Goal: Check status: Check status

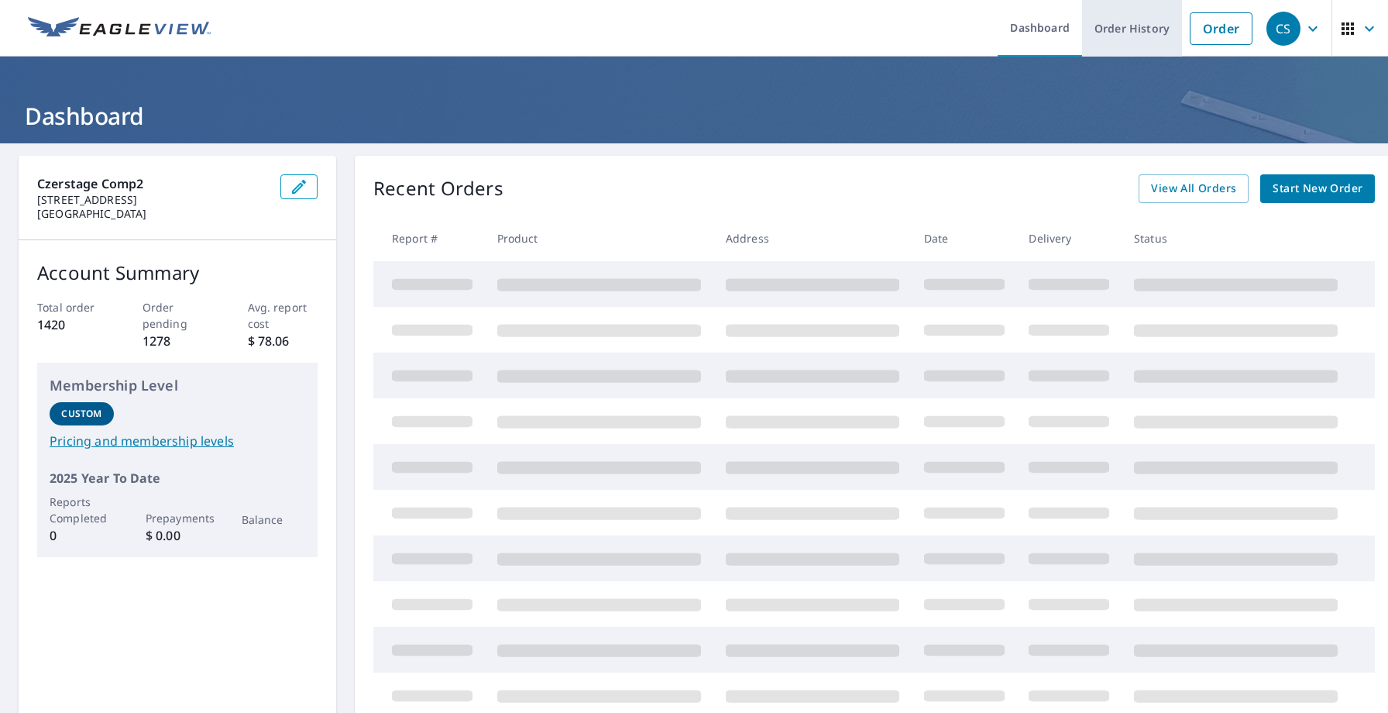
click at [1163, 32] on link "Order History" at bounding box center [1132, 28] width 100 height 57
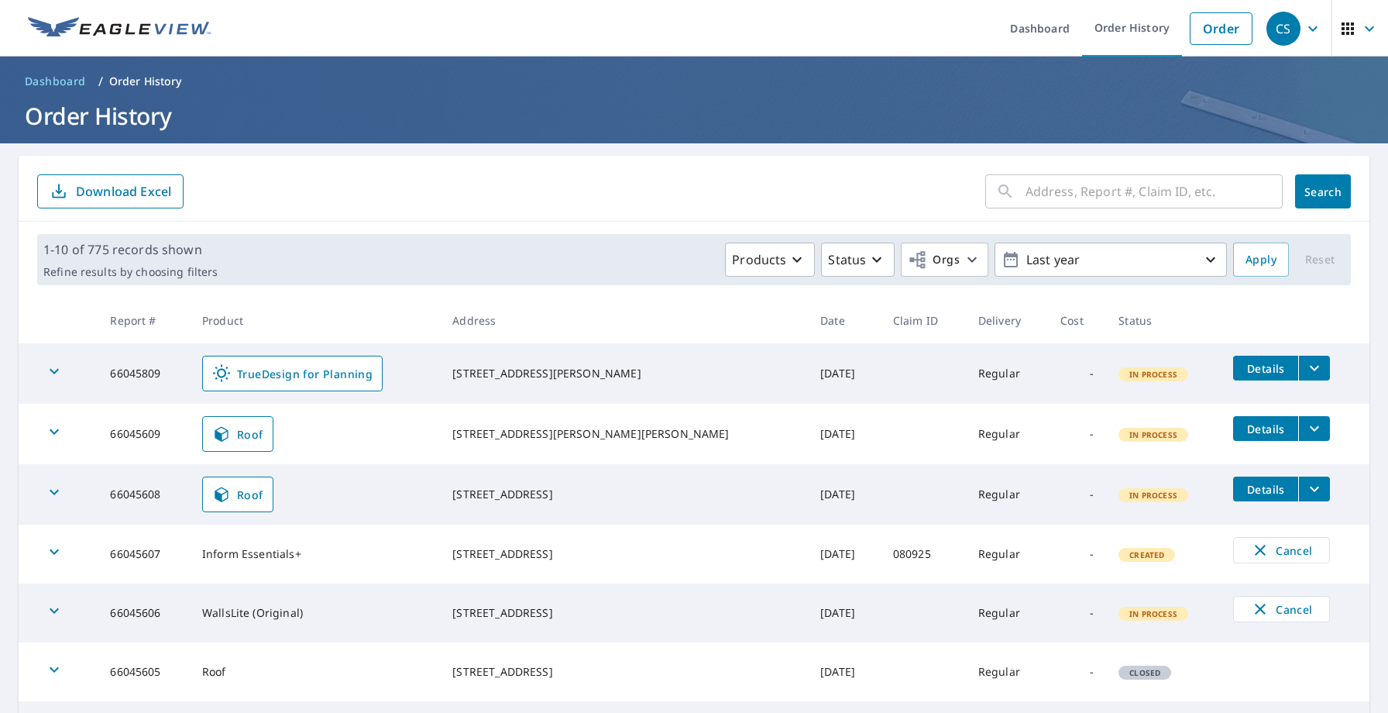
click at [153, 435] on td "66045609" at bounding box center [144, 434] width 92 height 60
copy td "66045609"
click at [1294, 31] on div "CS" at bounding box center [1283, 29] width 34 height 34
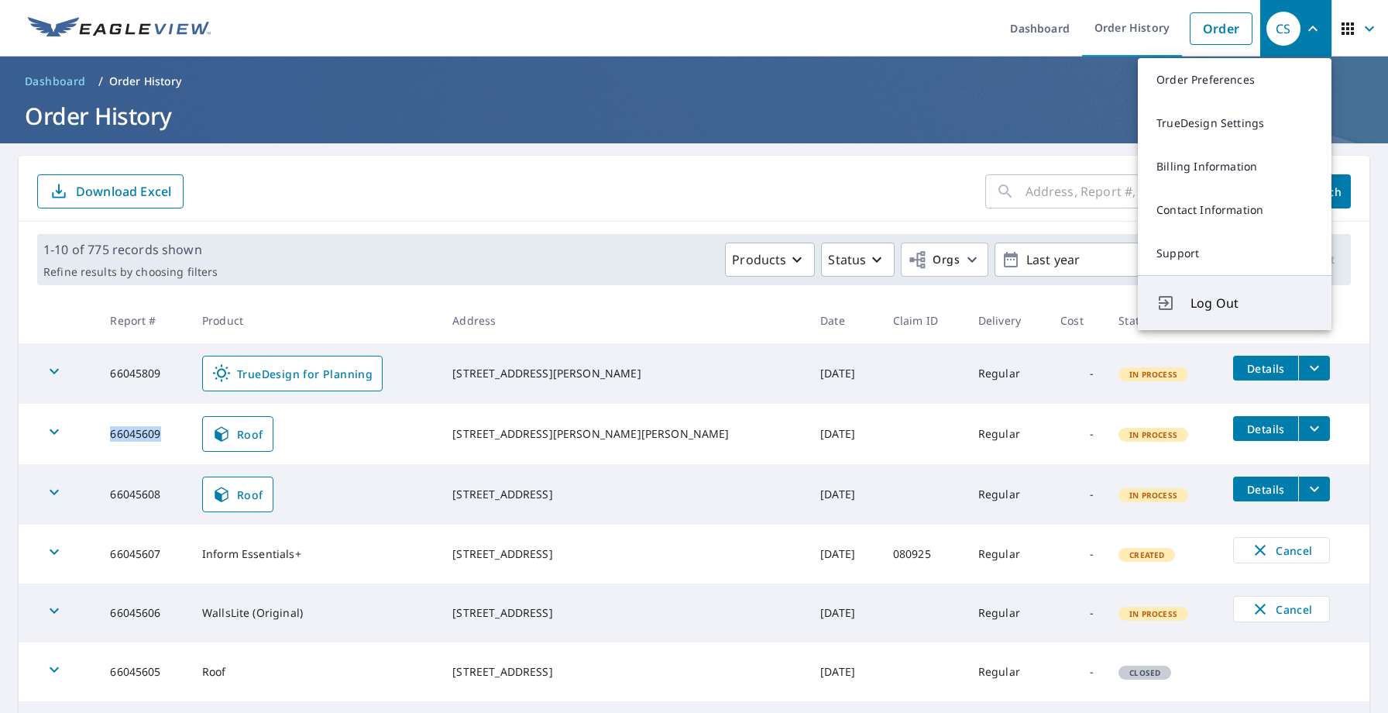
click at [1166, 298] on icon "Log Out" at bounding box center [1165, 303] width 19 height 19
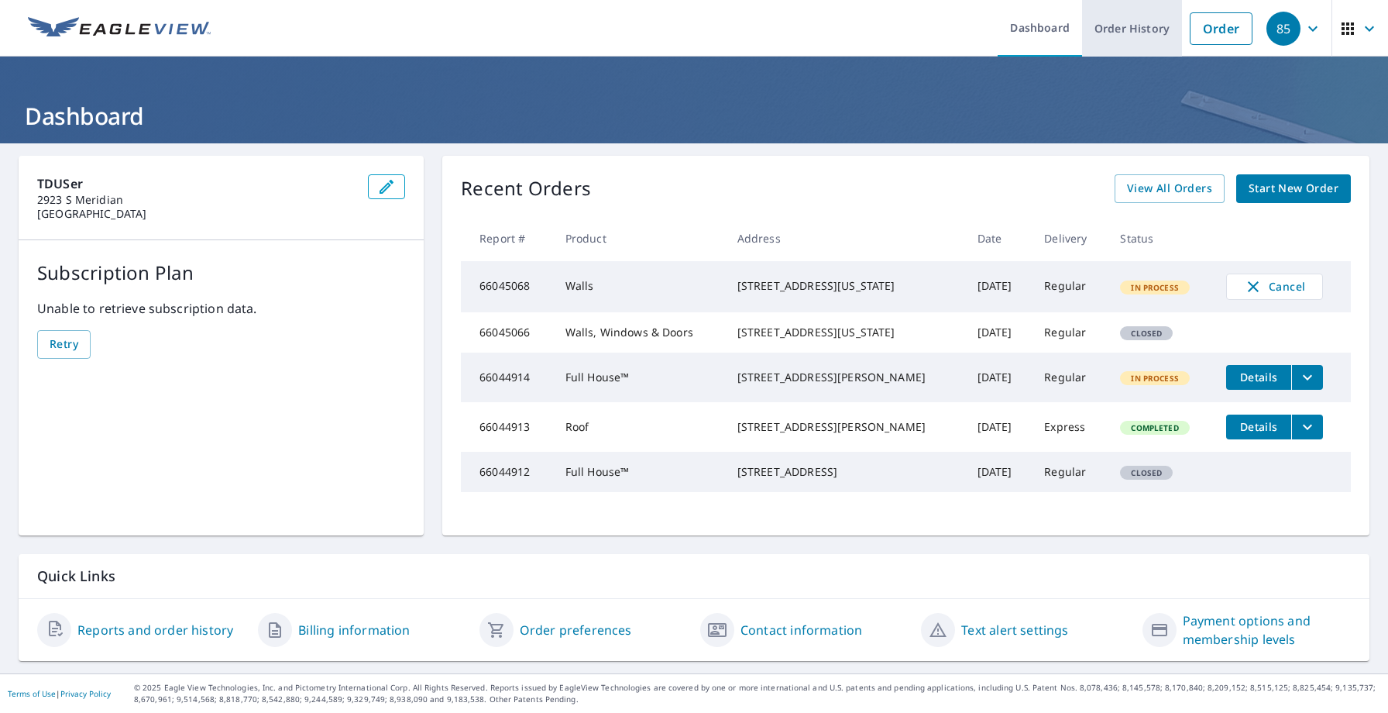
click at [1125, 31] on link "Order History" at bounding box center [1132, 28] width 100 height 57
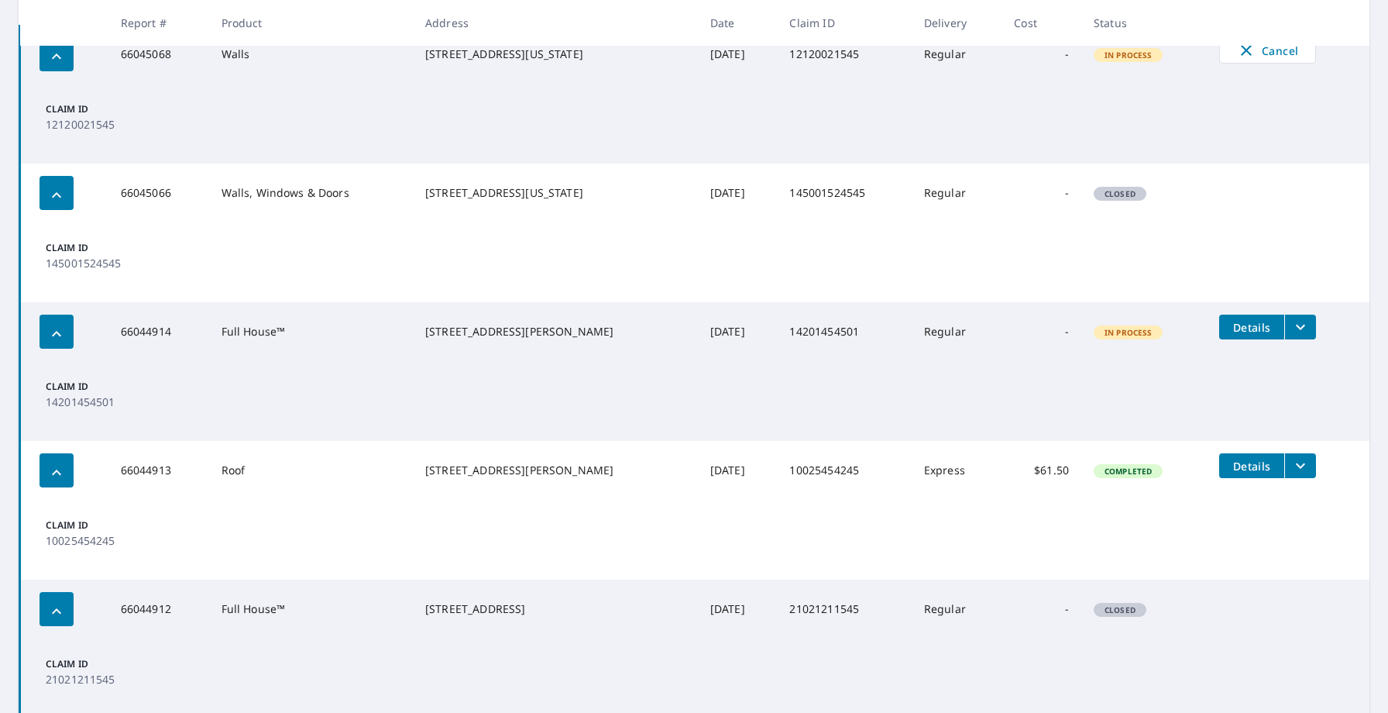
scroll to position [323, 0]
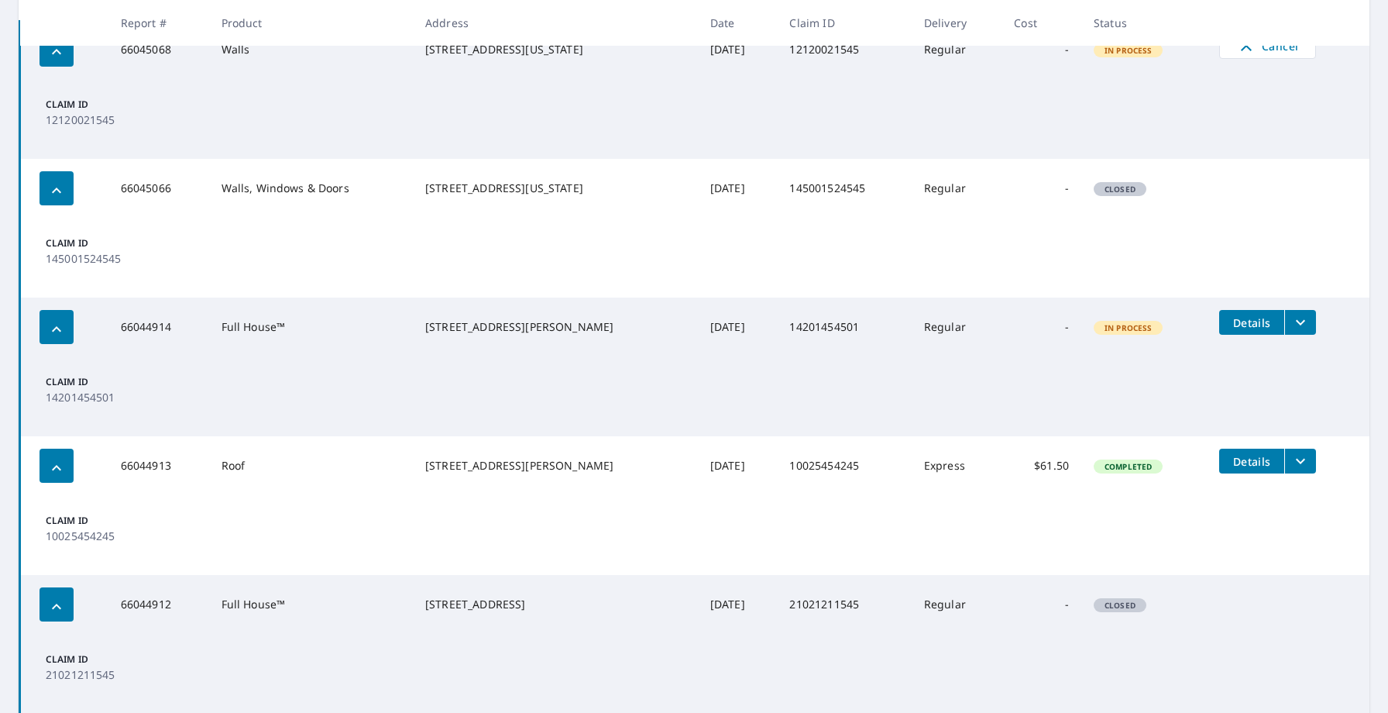
click at [1293, 462] on icon "filesDropdownBtn-66044913" at bounding box center [1300, 461] width 19 height 19
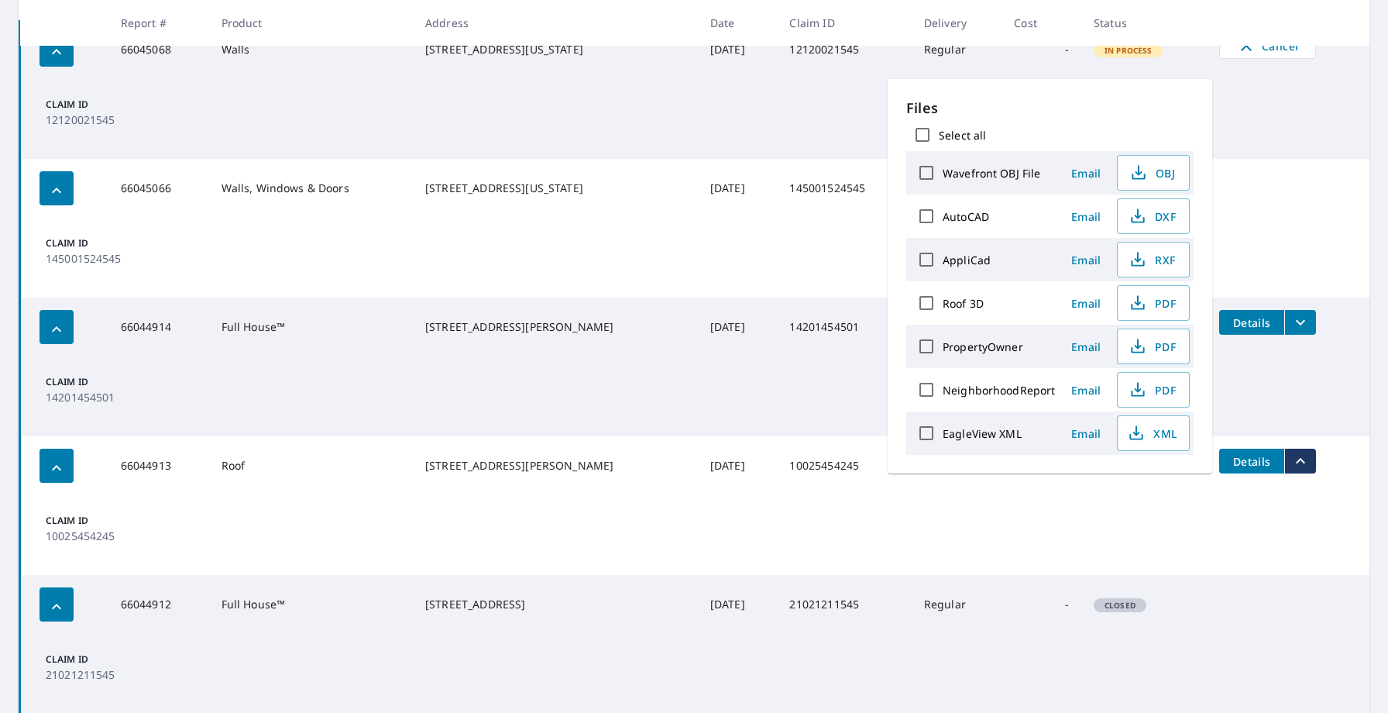
click at [1296, 462] on icon "filesDropdownBtn-66044913" at bounding box center [1300, 460] width 9 height 5
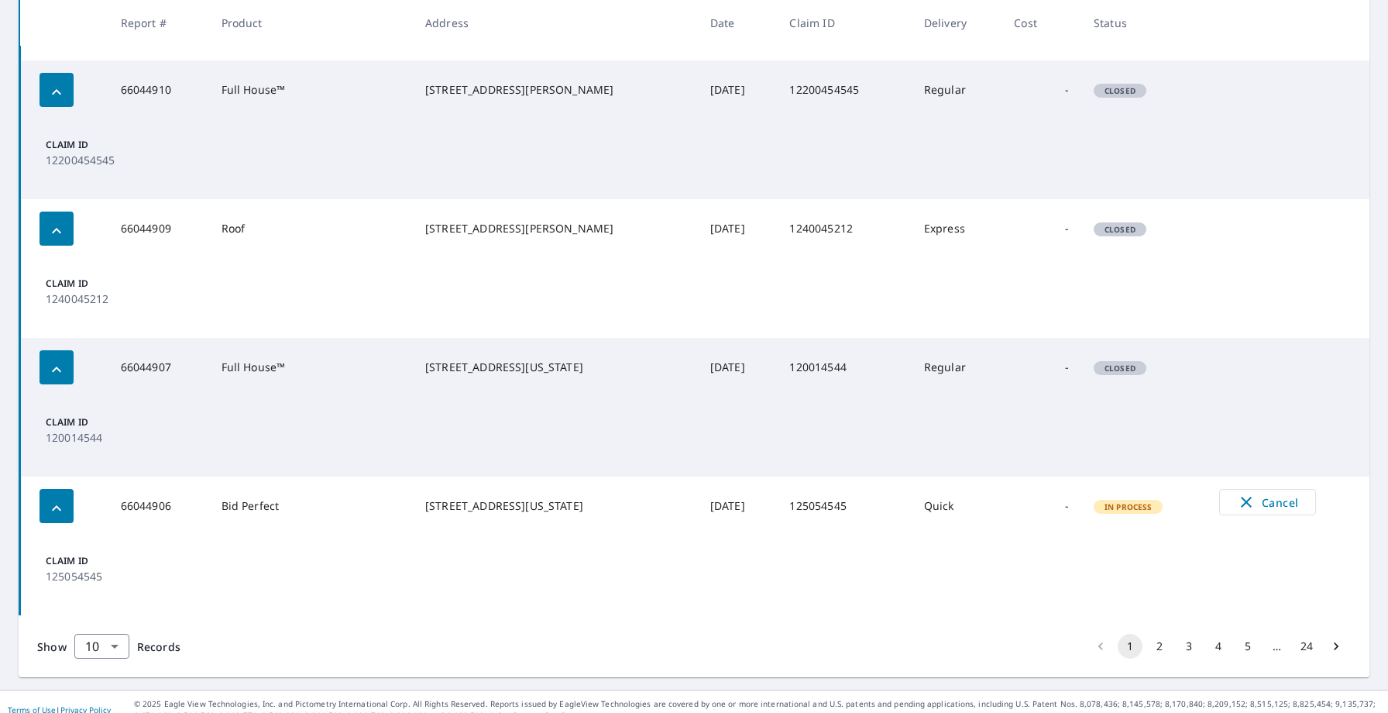
scroll to position [1131, 0]
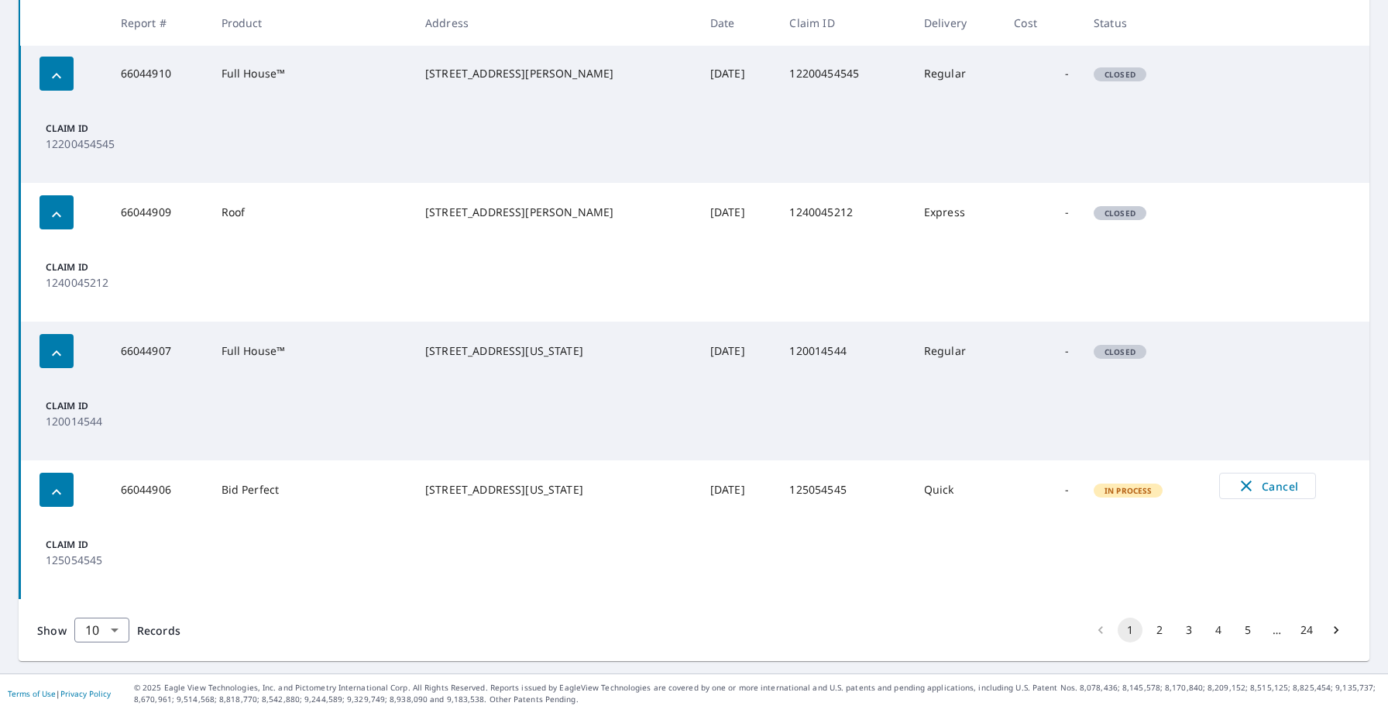
click at [1166, 628] on button "2" at bounding box center [1159, 629] width 25 height 25
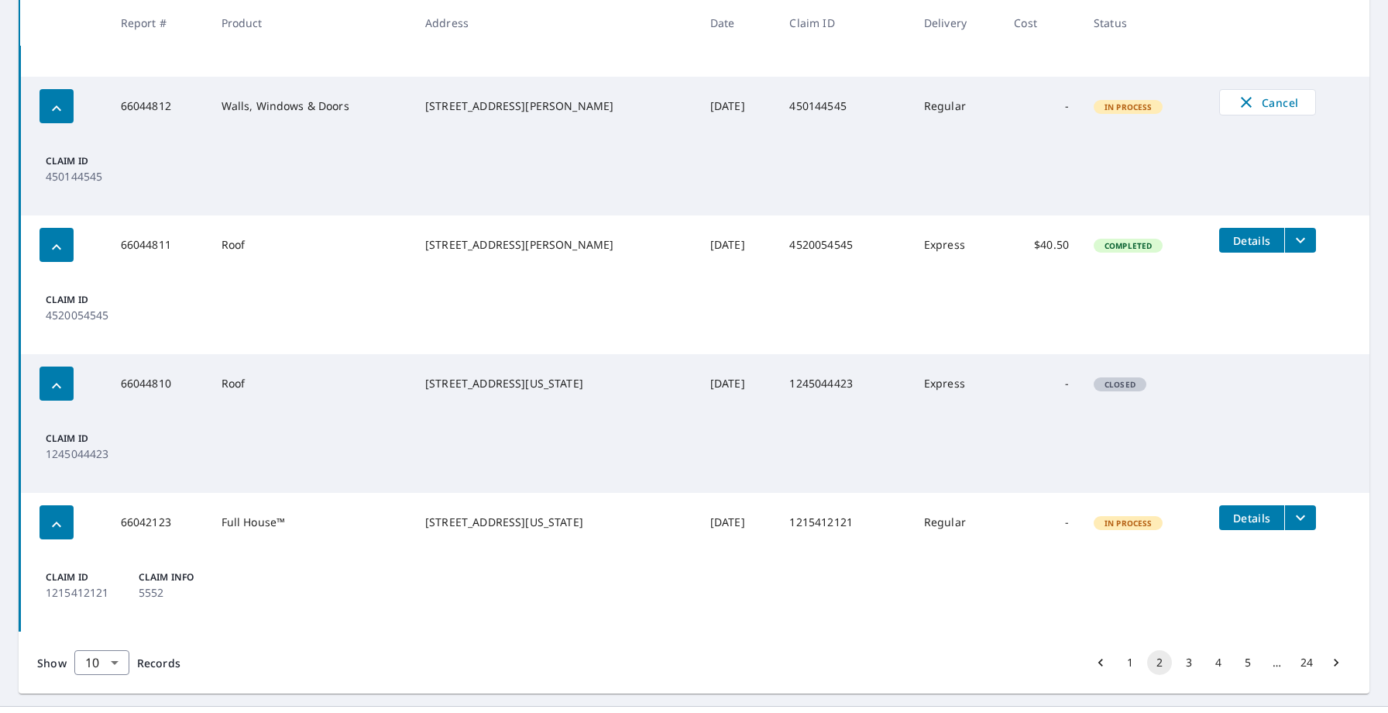
scroll to position [1144, 0]
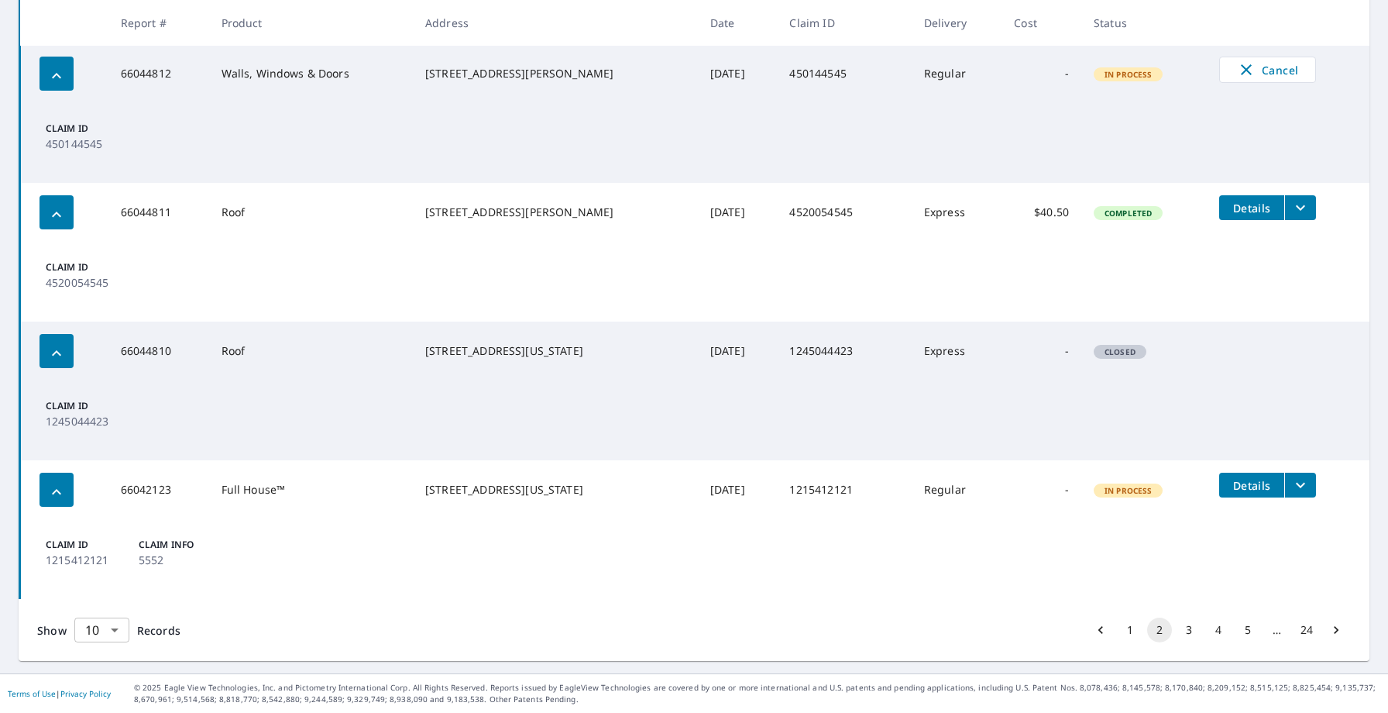
click at [115, 643] on body "85 85 Dashboard Order History Order 85 Dashboard / Order History Order History …" at bounding box center [694, 356] width 1388 height 713
click at [109, 675] on li "100" at bounding box center [101, 680] width 55 height 28
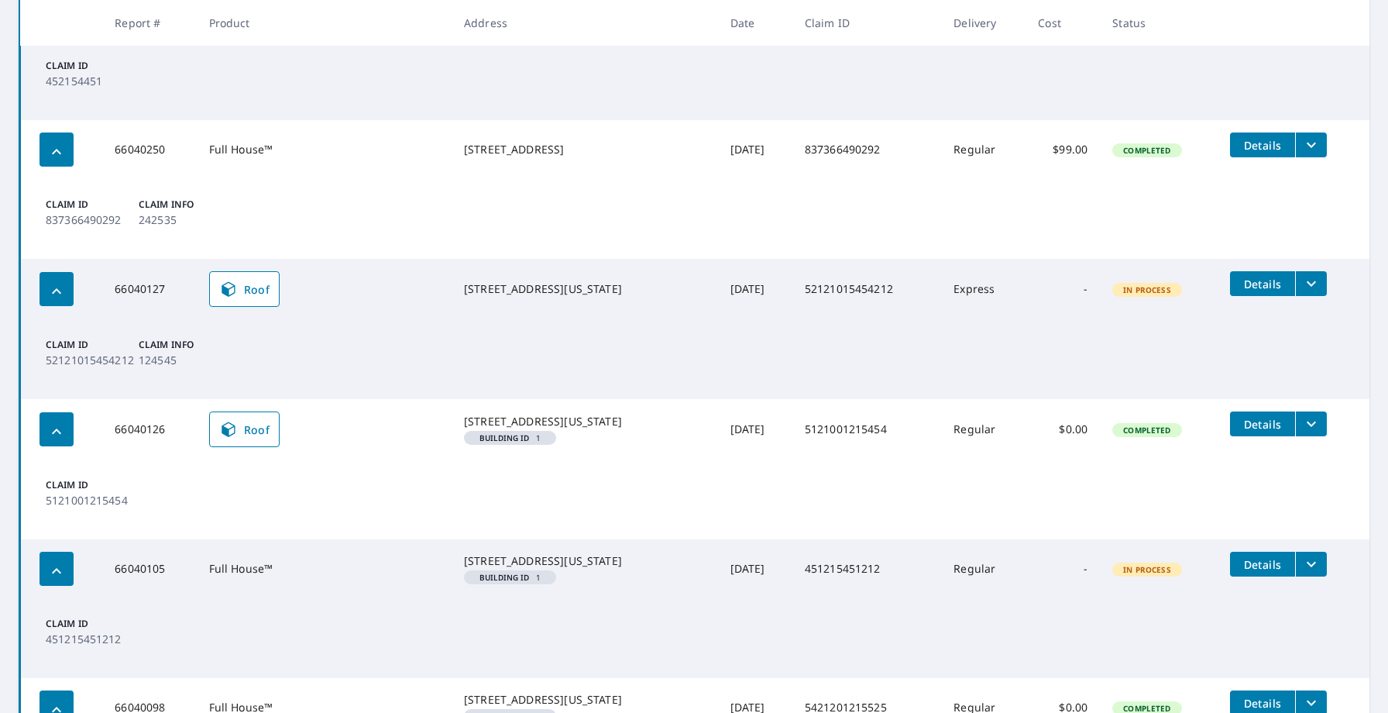
scroll to position [3691, 0]
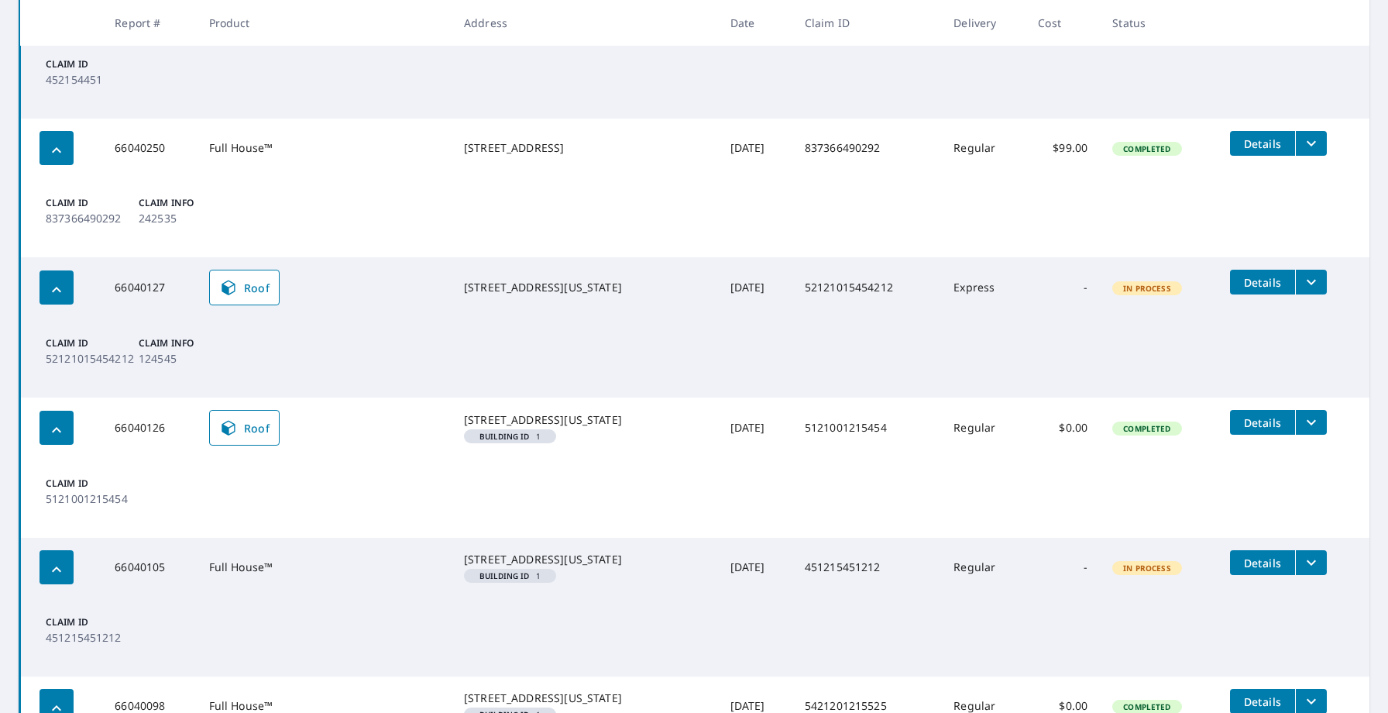
click at [1308, 291] on icon "filesDropdownBtn-66040127" at bounding box center [1311, 282] width 19 height 19
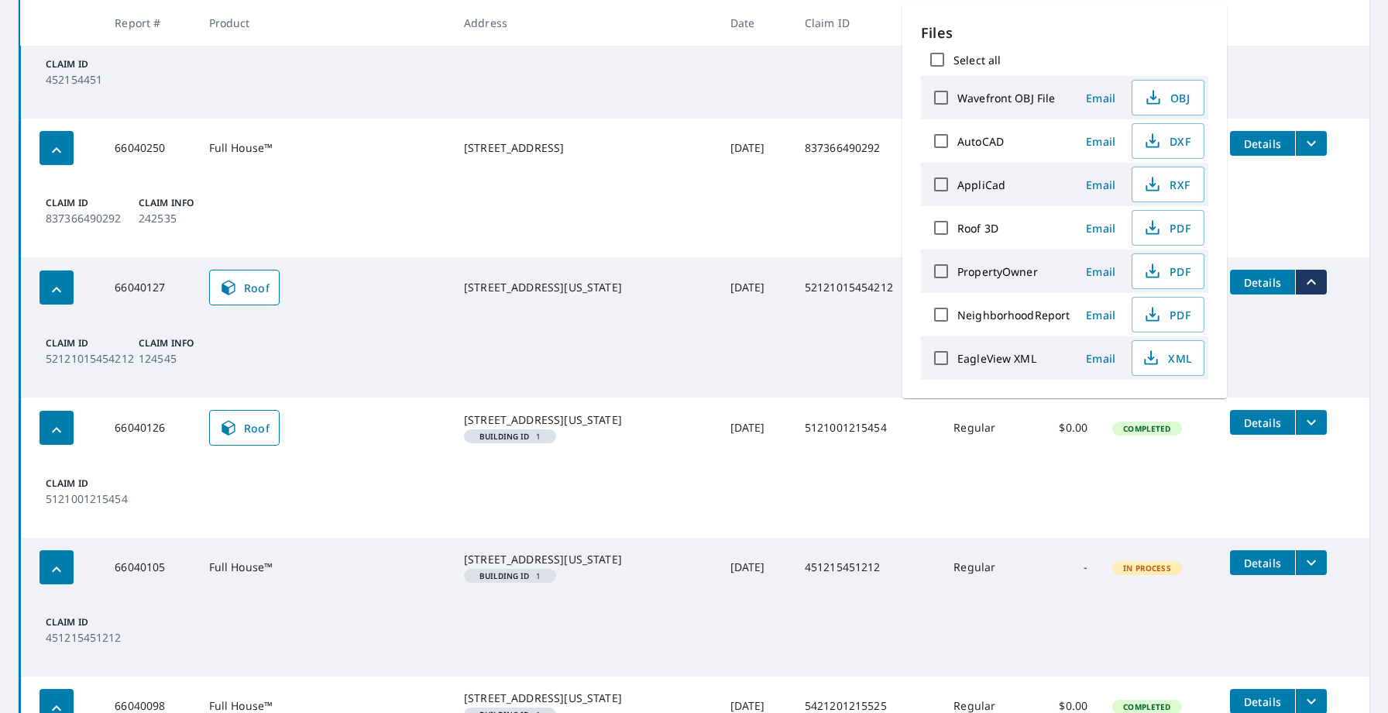
click at [1308, 291] on icon "filesDropdownBtn-66040127" at bounding box center [1311, 282] width 19 height 19
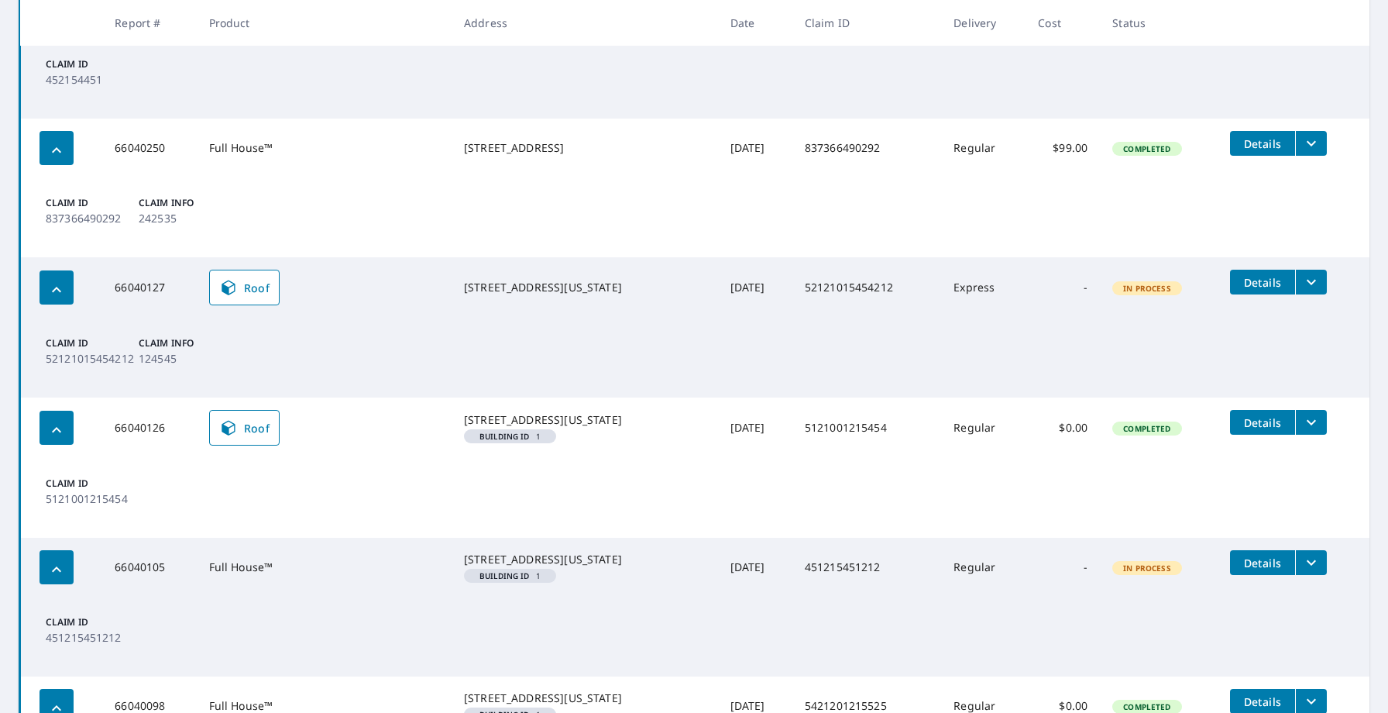
click at [1314, 425] on icon "filesDropdownBtn-66040126" at bounding box center [1311, 422] width 9 height 5
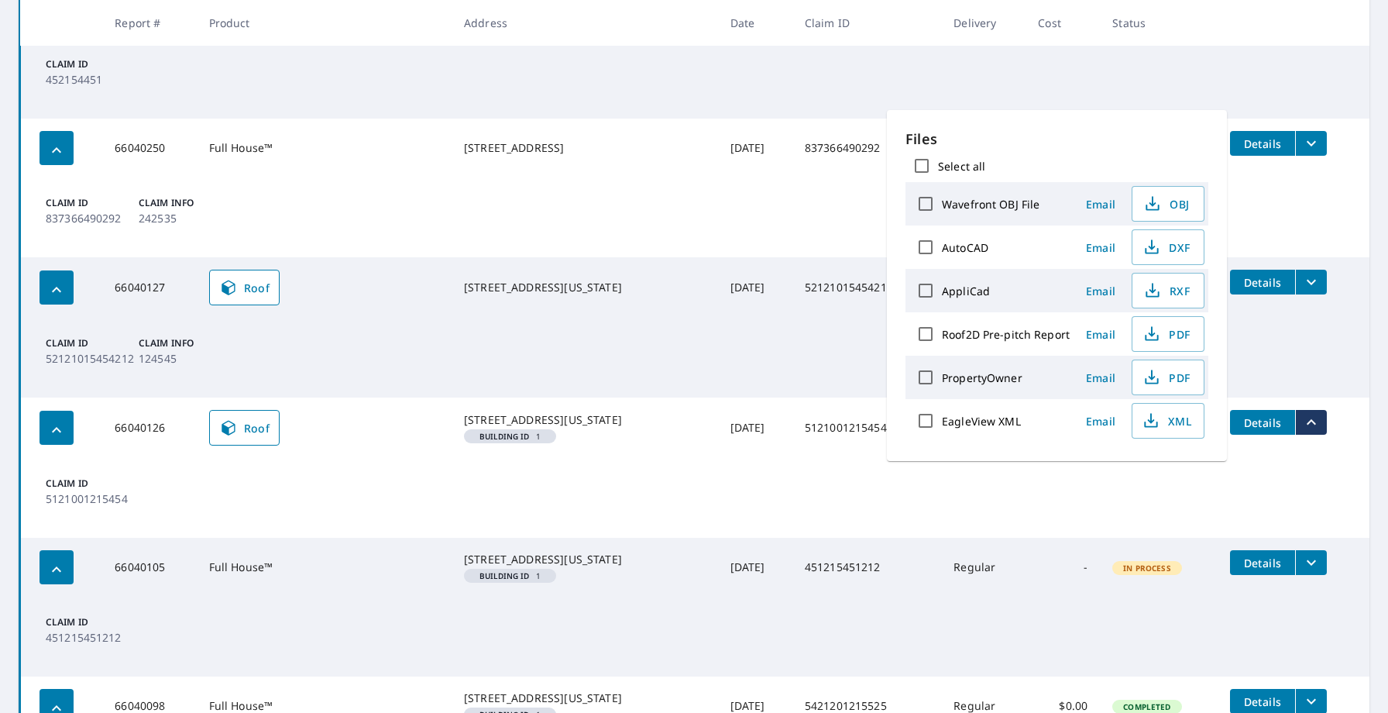
click at [1230, 523] on td "Claim ID 5121001215454" at bounding box center [695, 498] width 1350 height 80
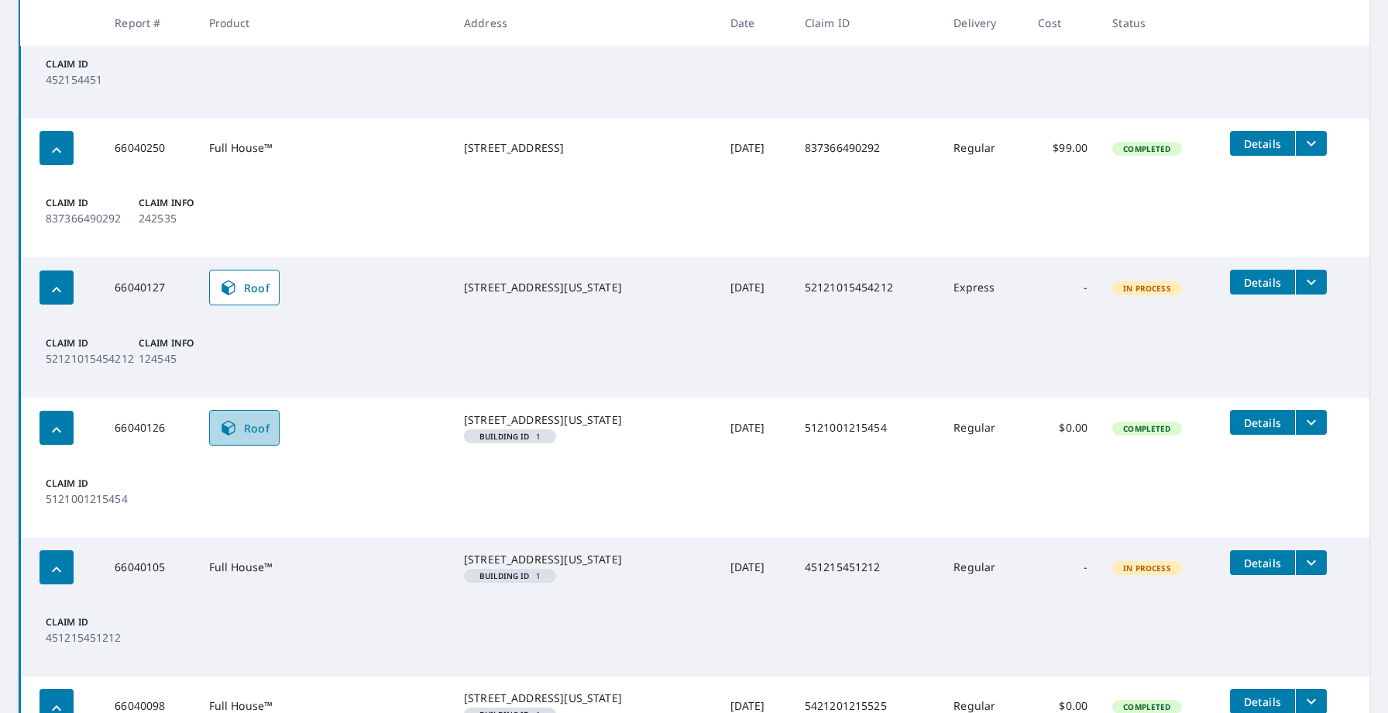
click at [246, 437] on span "Roof" at bounding box center [244, 427] width 51 height 19
